Goal: Navigation & Orientation: Understand site structure

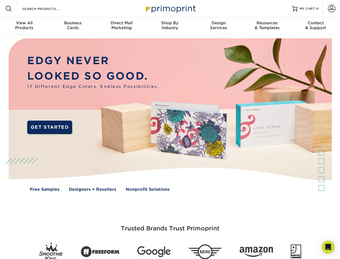
click at [170, 129] on img at bounding box center [170, 118] width 337 height 168
click at [9, 9] on span at bounding box center [8, 8] width 6 height 6
click at [332, 9] on span at bounding box center [332, 9] width 8 height 8
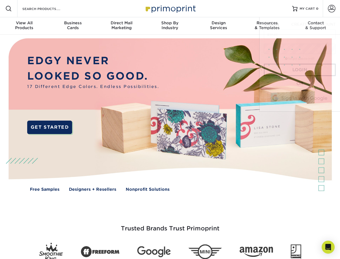
click at [24, 26] on div "View All Products" at bounding box center [24, 25] width 48 height 10
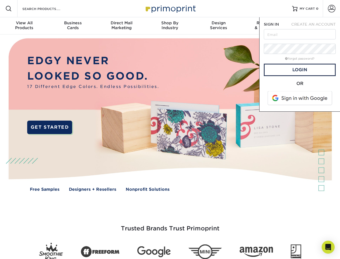
click at [73, 26] on div "Business Cards" at bounding box center [72, 25] width 48 height 10
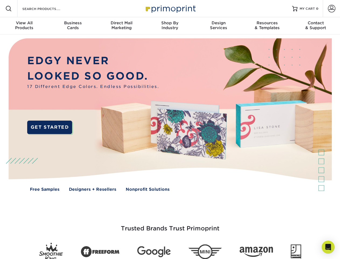
click at [122, 26] on div "Direct Mail Marketing" at bounding box center [121, 25] width 48 height 10
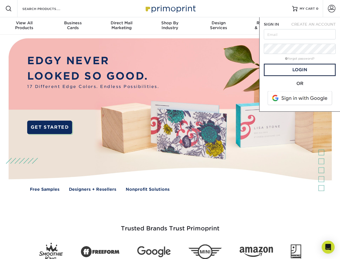
click at [170, 26] on div "Shop By Industry" at bounding box center [170, 25] width 48 height 10
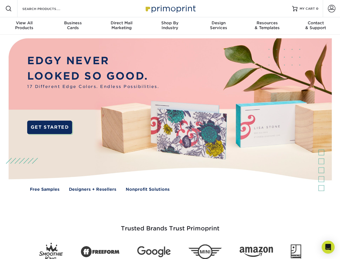
click at [219, 26] on div "Design Services" at bounding box center [219, 25] width 48 height 10
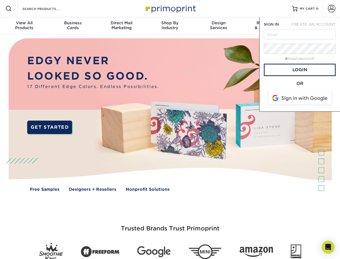
click at [267, 26] on span "SIGN IN" at bounding box center [271, 24] width 15 height 4
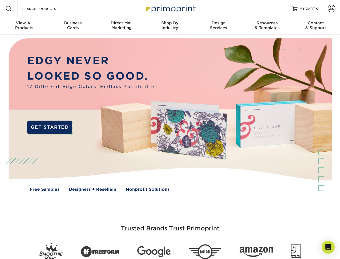
click at [316, 26] on div "Contact & Support" at bounding box center [316, 25] width 48 height 10
